Goal: Information Seeking & Learning: Learn about a topic

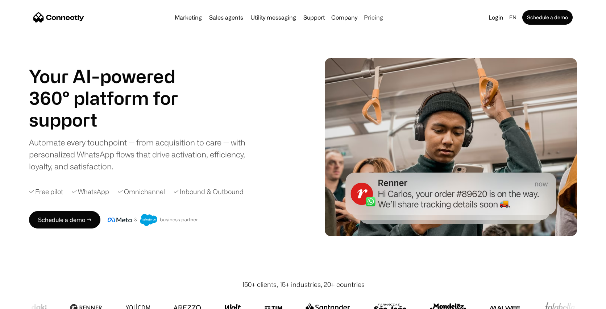
click at [371, 16] on link "Pricing" at bounding box center [373, 18] width 25 height 6
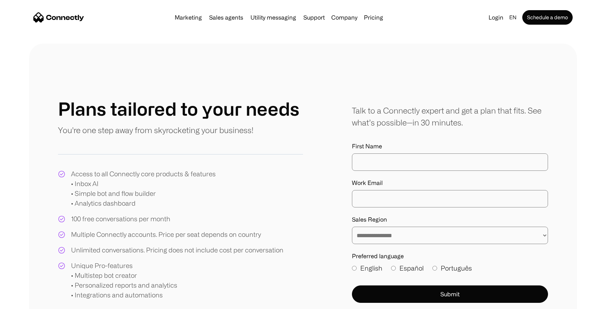
click at [60, 17] on img "home" at bounding box center [58, 17] width 51 height 10
